Goal: Task Accomplishment & Management: Manage account settings

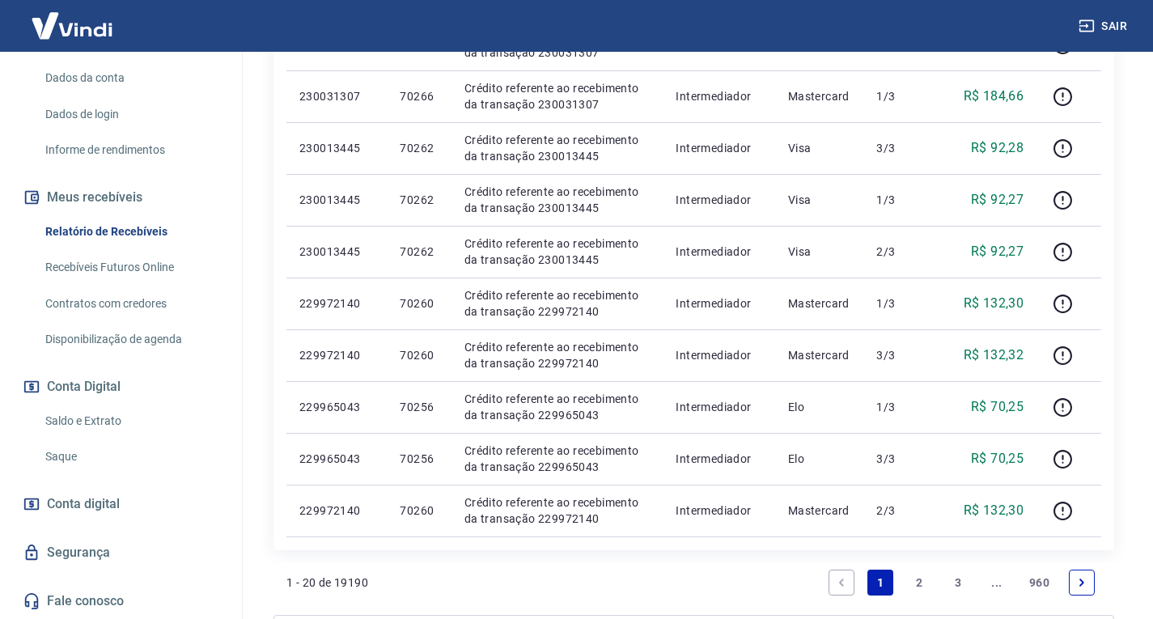
scroll to position [1052, 0]
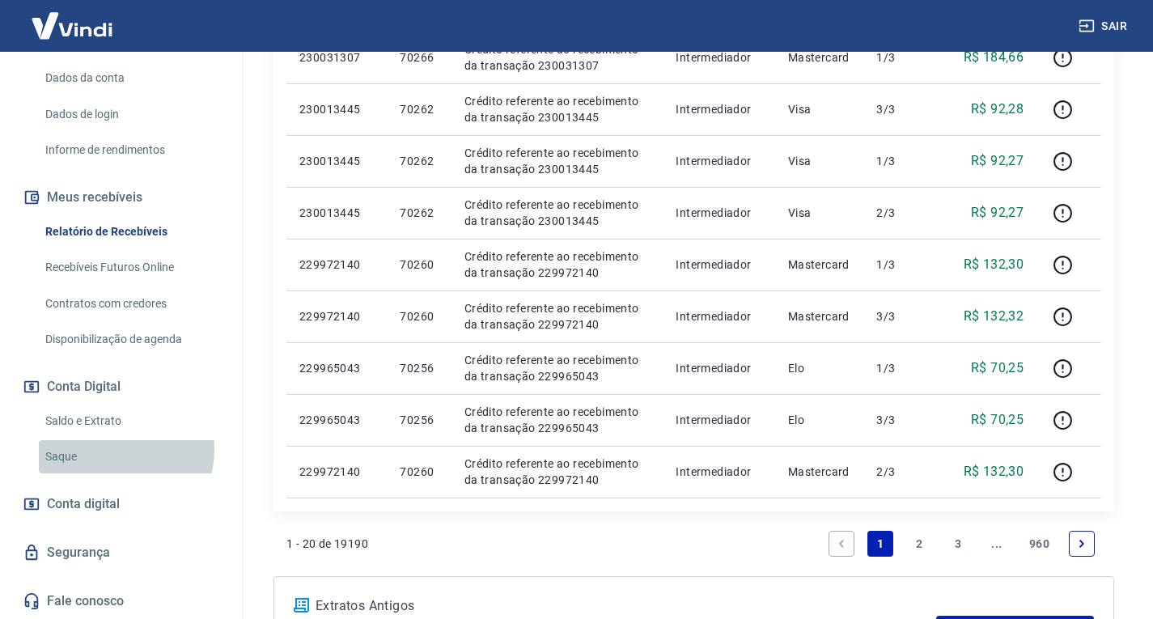
click at [113, 450] on link "Saque" at bounding box center [131, 456] width 184 height 33
